Goal: Transaction & Acquisition: Purchase product/service

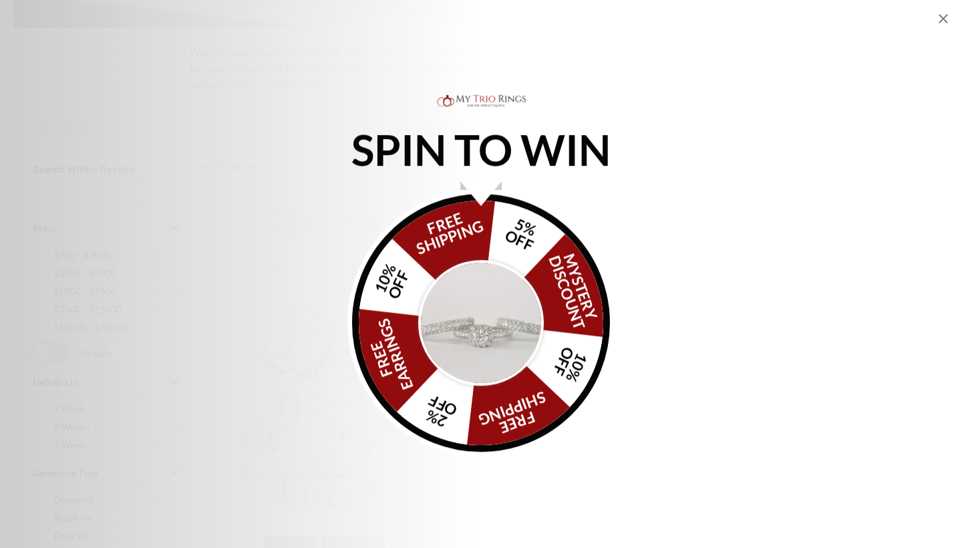
scroll to position [414, 0]
click at [489, 327] on img "Alia popup" at bounding box center [481, 323] width 126 height 126
click at [488, 328] on img "Alia popup" at bounding box center [481, 323] width 126 height 126
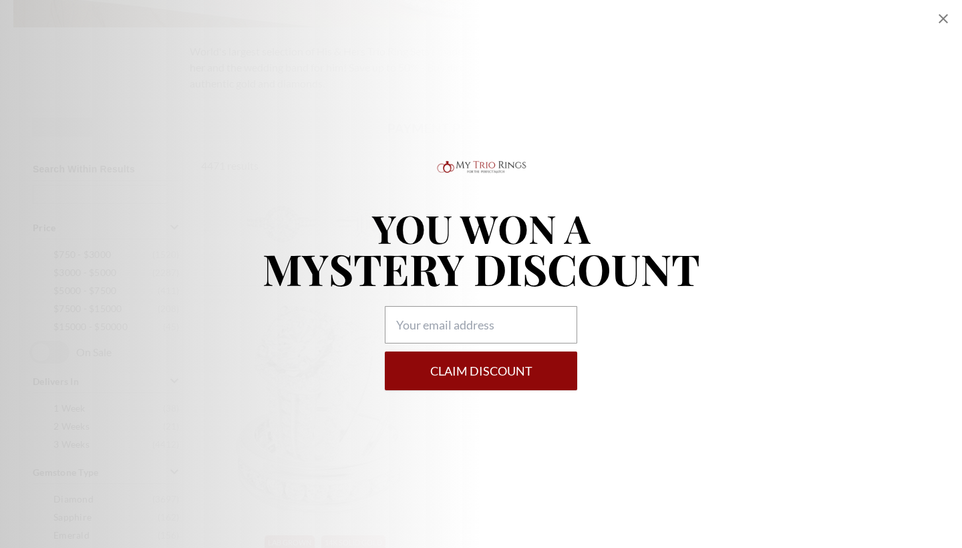
click at [943, 18] on icon "Close popup" at bounding box center [943, 18] width 9 height 9
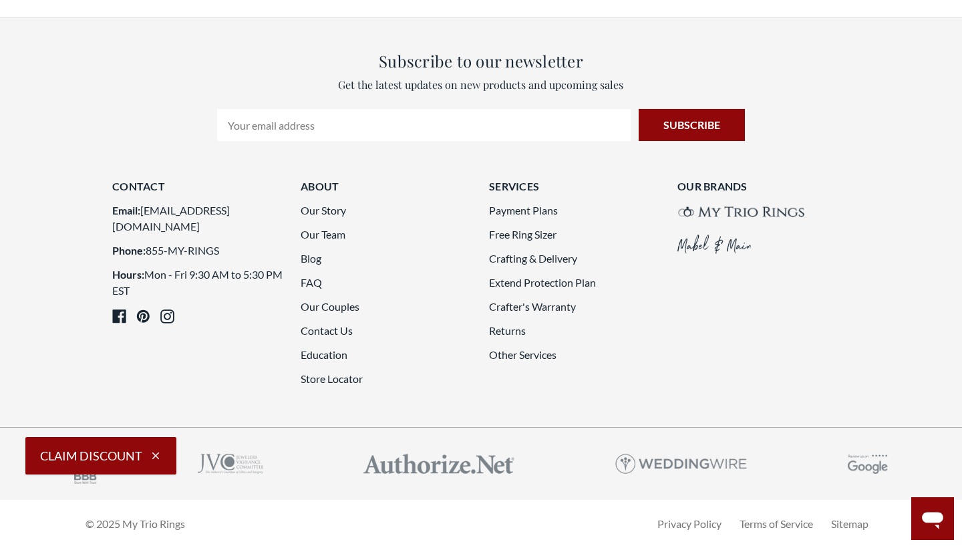
scroll to position [3708, 0]
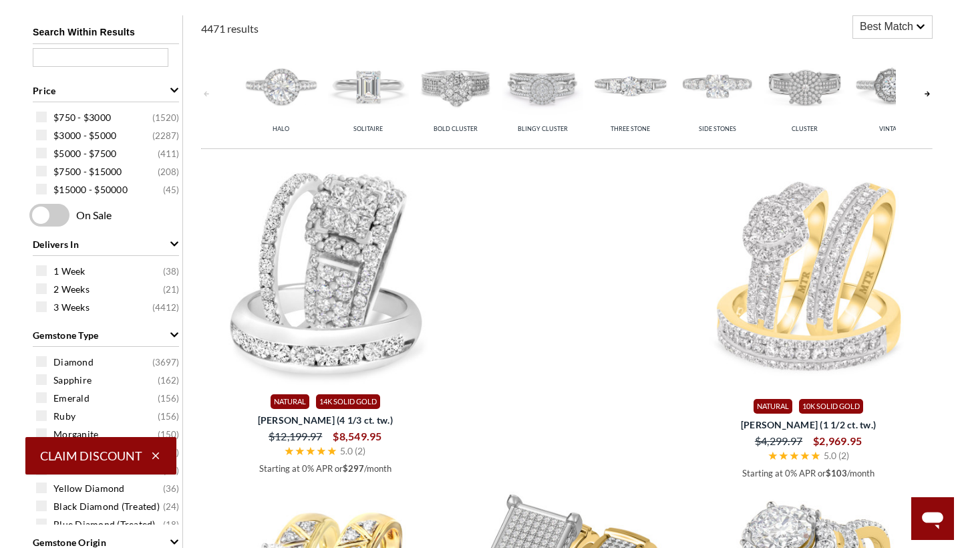
click at [157, 454] on icon "button" at bounding box center [155, 455] width 7 height 7
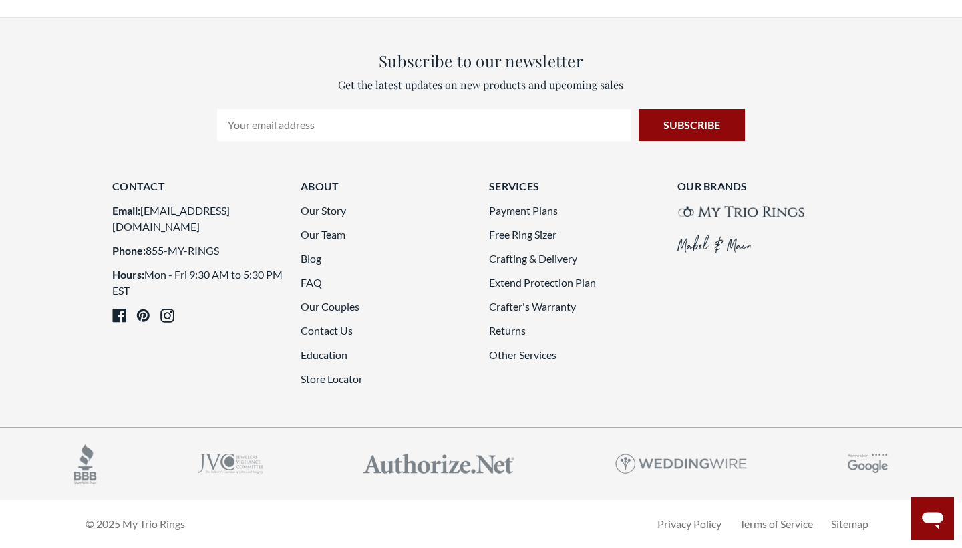
scroll to position [3710, 0]
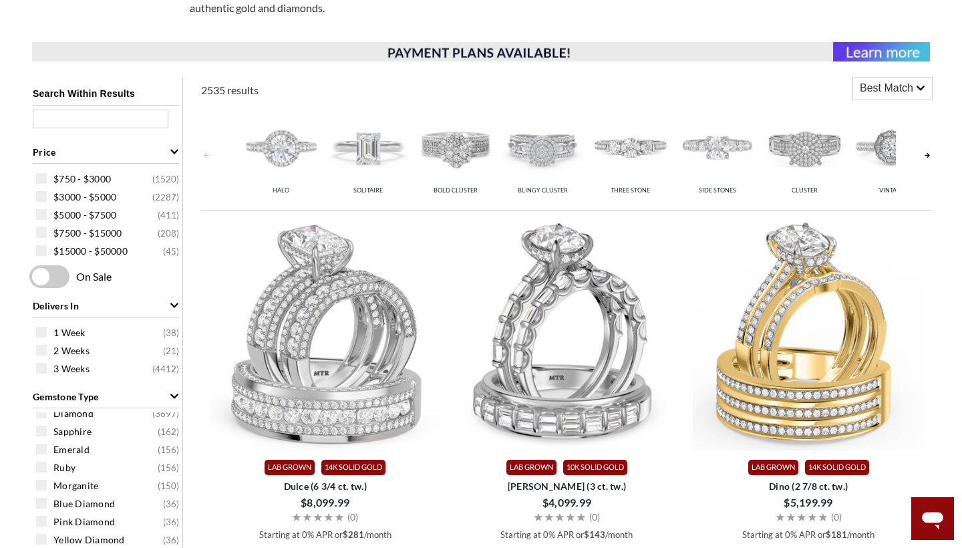
scroll to position [442, 0]
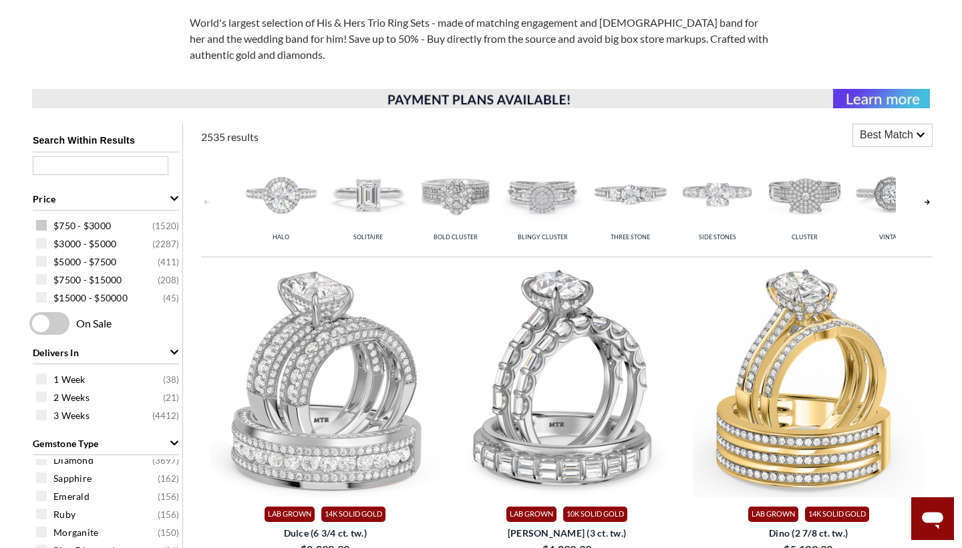
click at [114, 227] on span "$750 - $3000 ( 1520 )" at bounding box center [116, 225] width 126 height 13
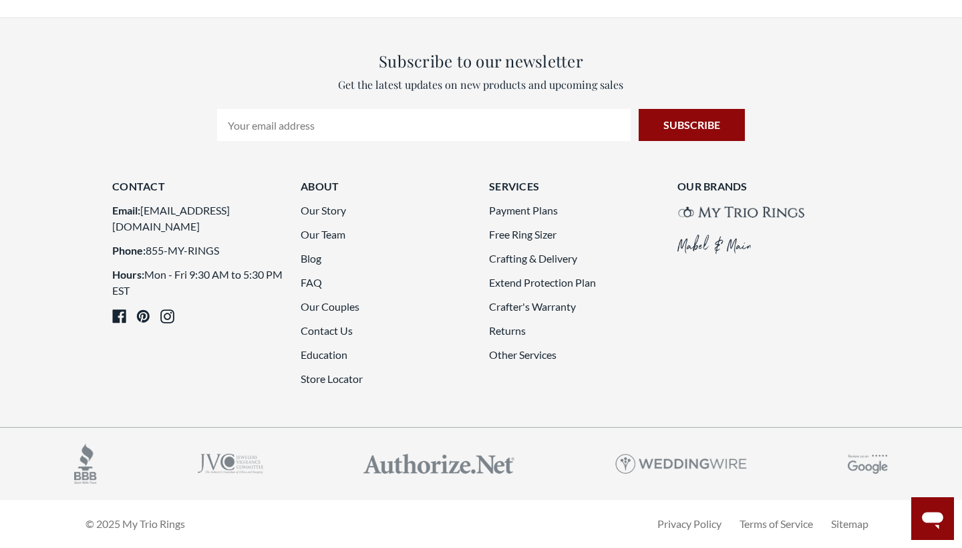
scroll to position [3796, 0]
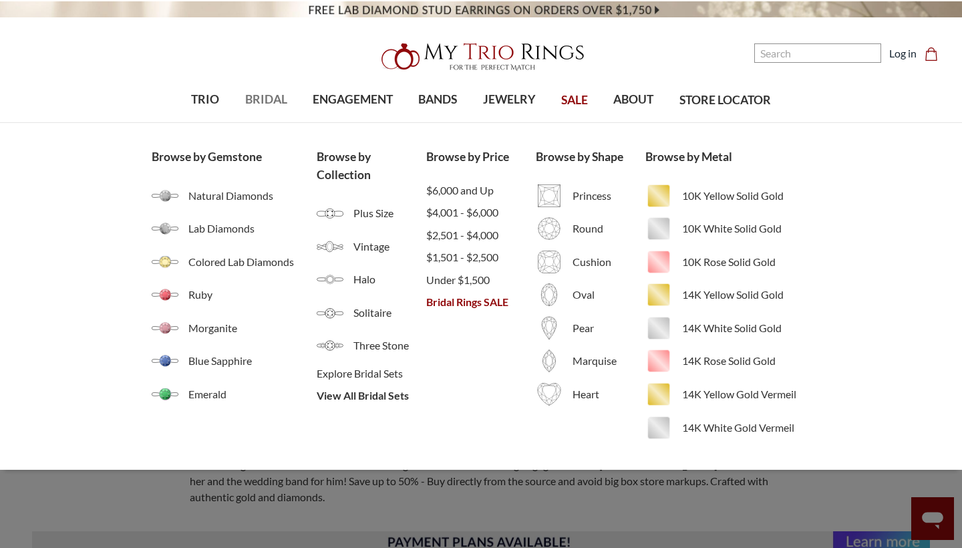
click at [277, 102] on span "BRIDAL" at bounding box center [266, 99] width 42 height 17
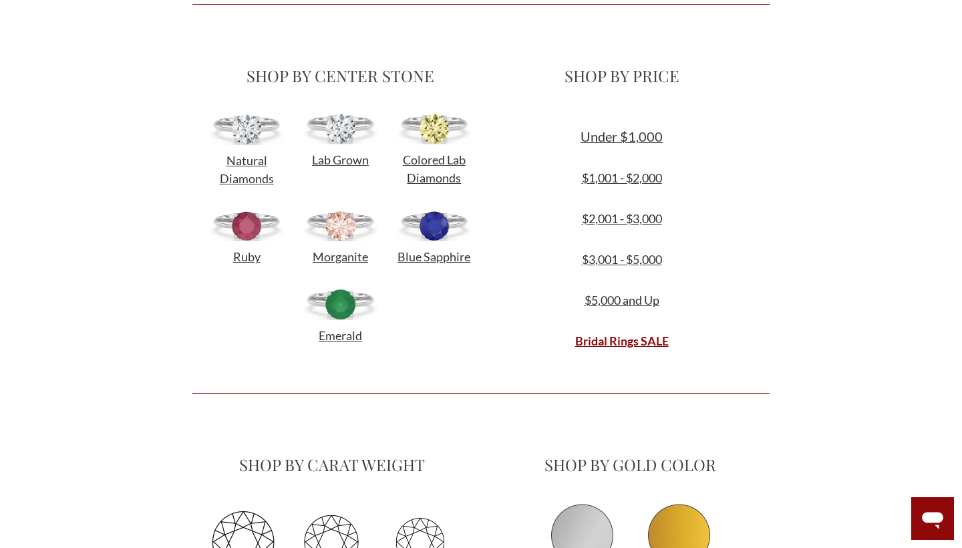
scroll to position [544, 0]
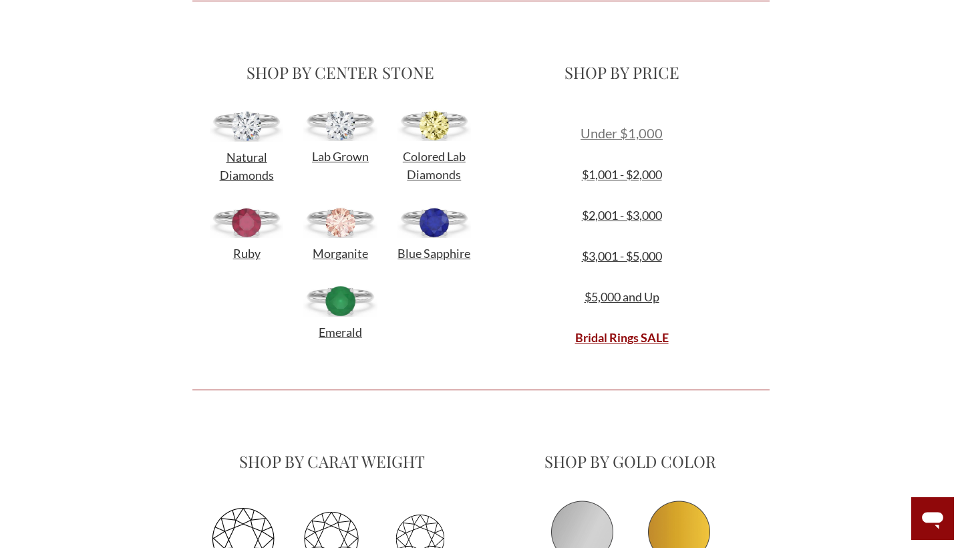
click at [646, 130] on span "Under $1,000" at bounding box center [622, 133] width 82 height 16
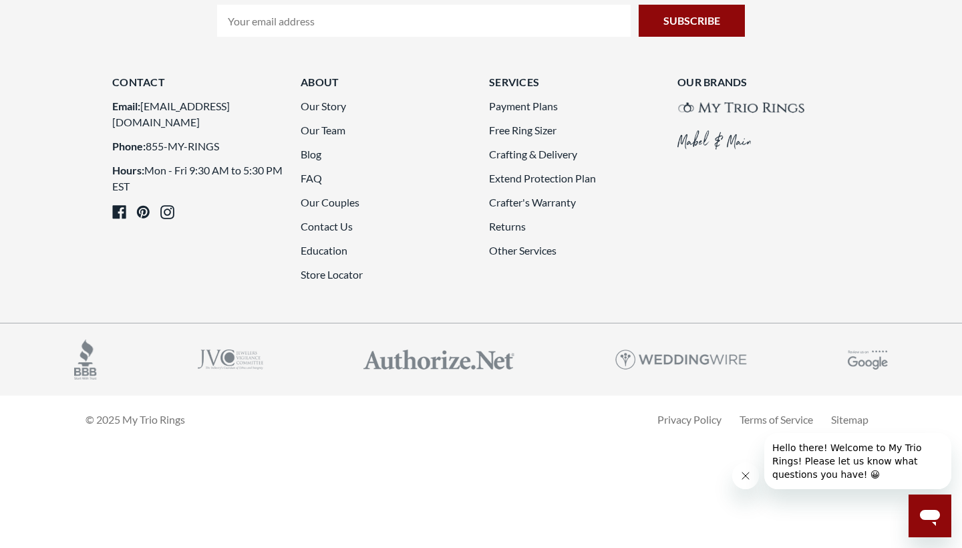
scroll to position [3875, 0]
